Goal: Information Seeking & Learning: Learn about a topic

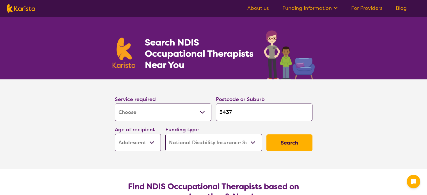
select select "[MEDICAL_DATA]"
select select "AS"
select select "NDIS"
select select "[MEDICAL_DATA]"
select select "AS"
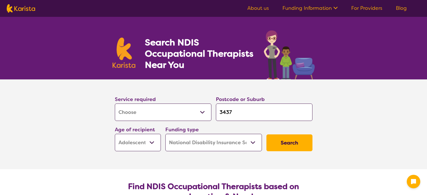
select select "NDIS"
click at [224, 112] on input "3437" at bounding box center [264, 112] width 97 height 17
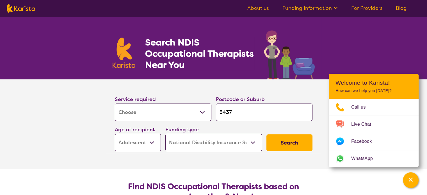
click at [223, 112] on input "3437" at bounding box center [264, 112] width 97 height 17
type input "35437"
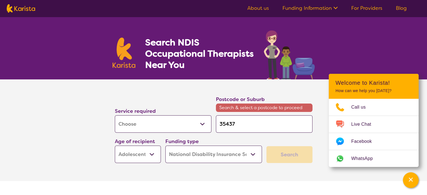
type input "355437"
type input "3550437"
type input "355037"
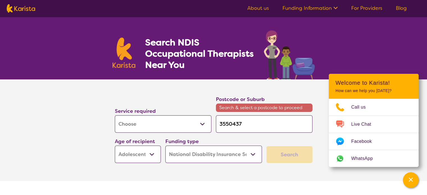
type input "355037"
type input "35507"
type input "3550"
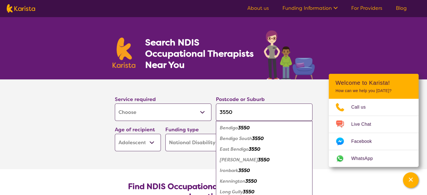
type input "3550"
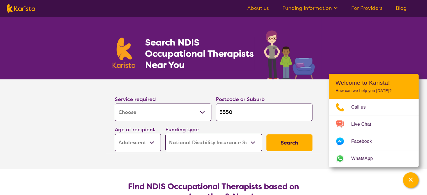
click at [65, 135] on section "Service required Allied Health Assistant Assessment ([MEDICAL_DATA] or [MEDICAL…" at bounding box center [213, 124] width 427 height 90
click at [152, 142] on select "Early Childhood - 0 to 9 Child - 10 to 11 Adolescent - 12 to 17 Adult - 18 to 6…" at bounding box center [138, 142] width 46 height 17
select select "AD"
click at [115, 134] on select "Early Childhood - 0 to 9 Child - 10 to 11 Adolescent - 12 to 17 Adult - 18 to 6…" at bounding box center [138, 142] width 46 height 17
select select "AD"
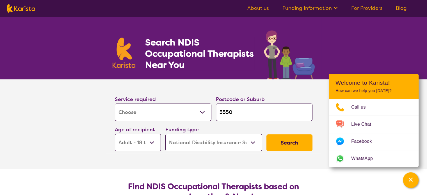
click at [253, 142] on select "Home Care Package (HCP) National Disability Insurance Scheme (NDIS) I don't know" at bounding box center [213, 142] width 97 height 17
select select "i-don-t-know"
click at [165, 134] on select "Home Care Package (HCP) National Disability Insurance Scheme (NDIS) I don't know" at bounding box center [213, 142] width 97 height 17
select select "i-don-t-know"
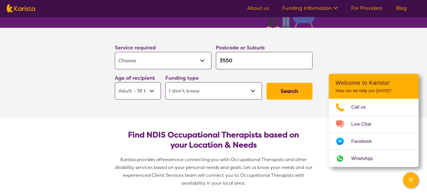
scroll to position [56, 0]
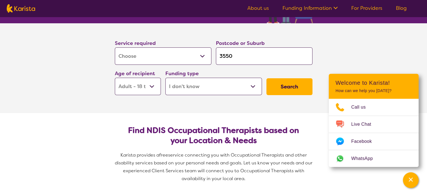
click at [288, 86] on button "Search" at bounding box center [290, 86] width 46 height 17
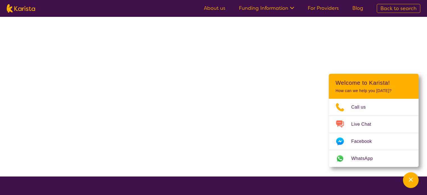
select select "[MEDICAL_DATA]"
select select "AD"
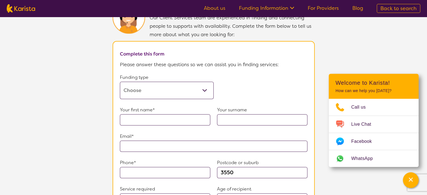
scroll to position [309, 0]
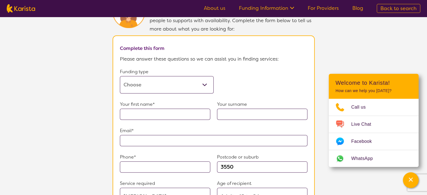
click at [203, 79] on select "Home Care Package (HCP) Home Care Package - Level 1 Home Care Package - Level 2…" at bounding box center [167, 84] width 94 height 17
select select "medicare"
click at [120, 76] on select "Home Care Package (HCP) Home Care Package - Level 1 Home Care Package - Level 2…" at bounding box center [167, 84] width 94 height 17
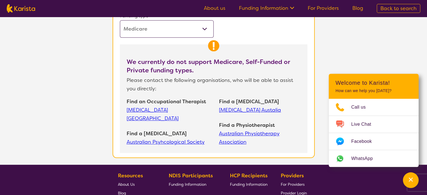
scroll to position [365, 0]
click at [174, 106] on link "[MEDICAL_DATA] [GEOGRAPHIC_DATA]" at bounding box center [170, 114] width 87 height 17
